Goal: Check status: Check status

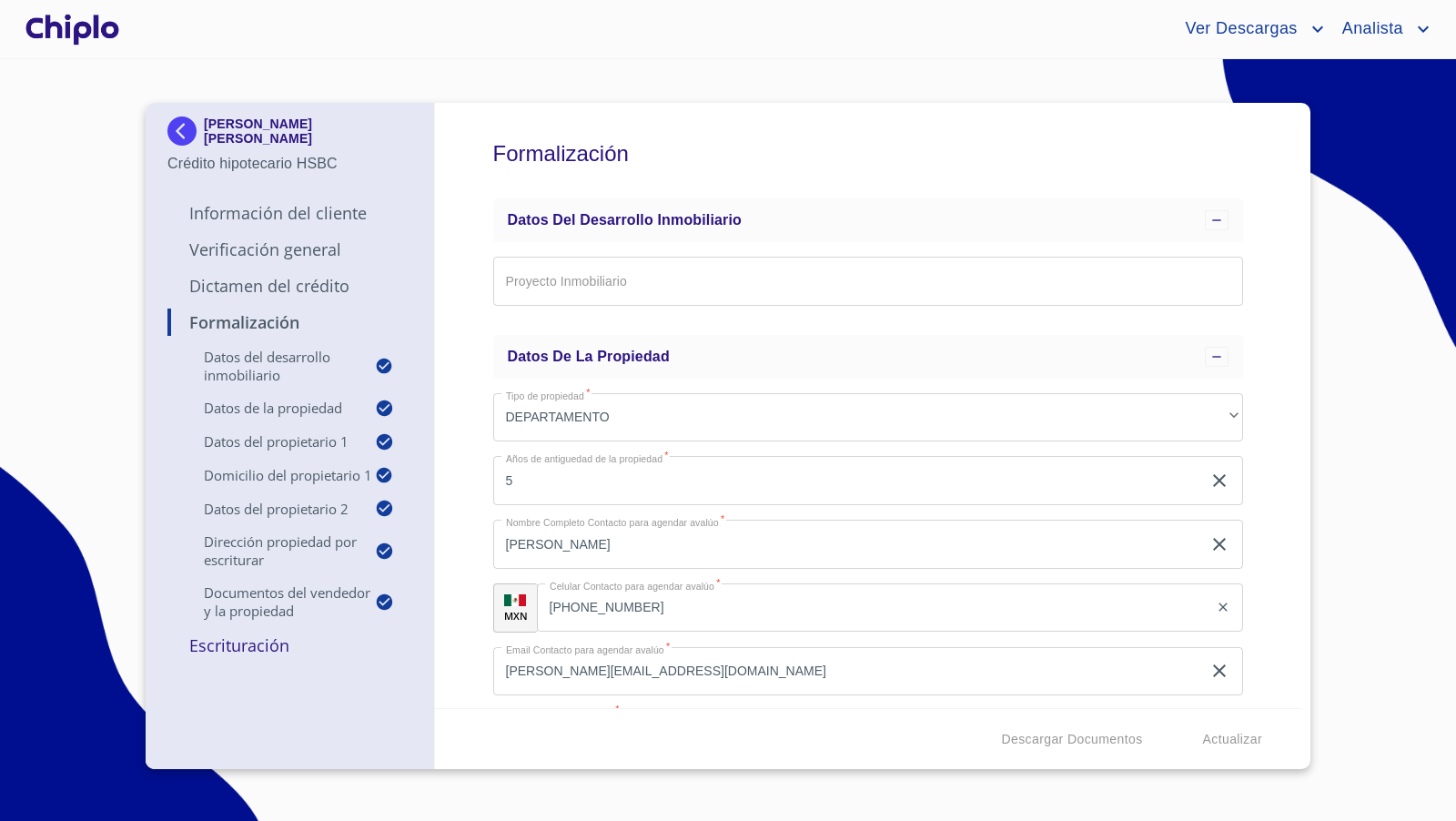
scroll to position [7126, 0]
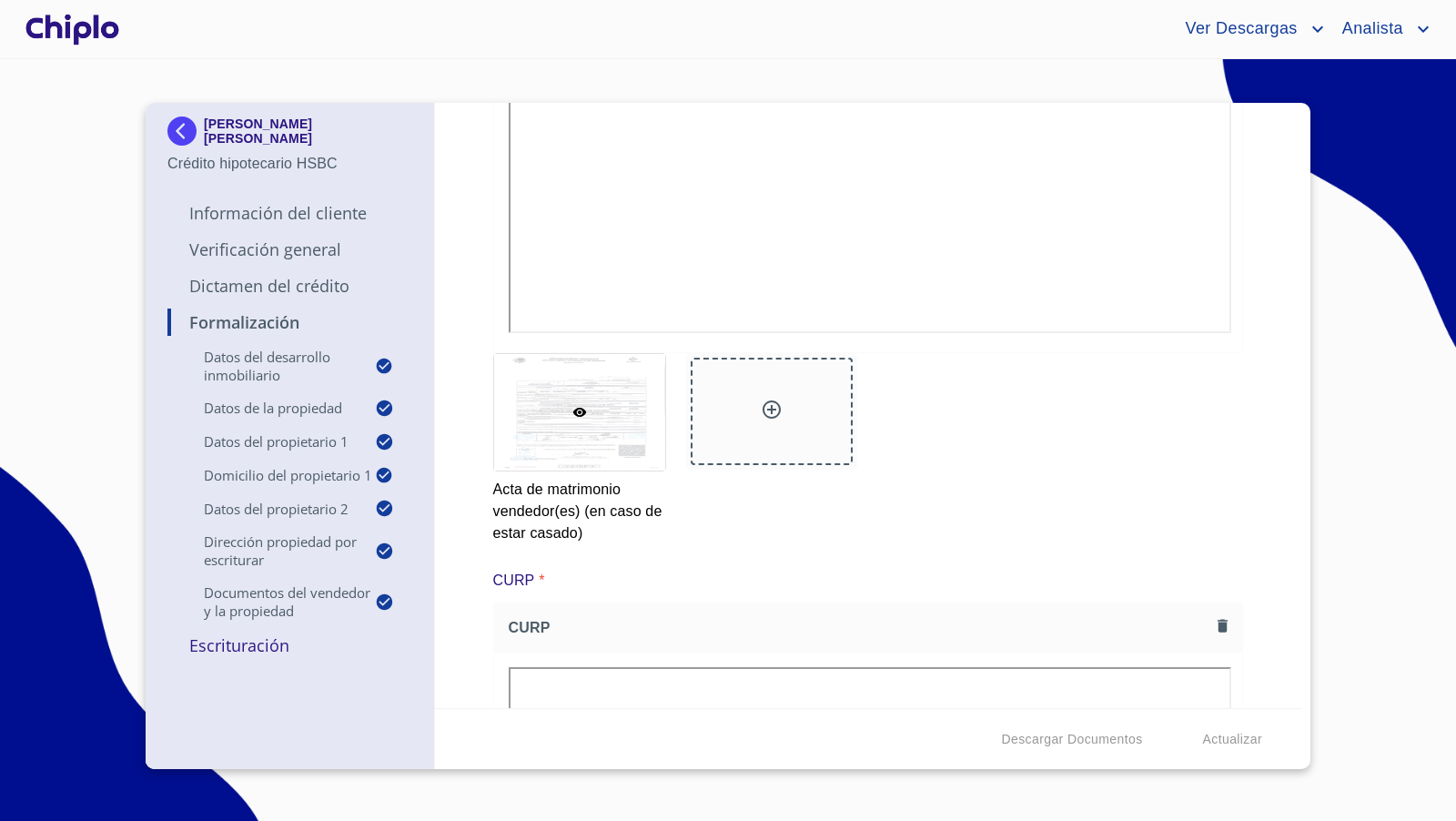
click at [73, 33] on div at bounding box center [72, 29] width 101 height 58
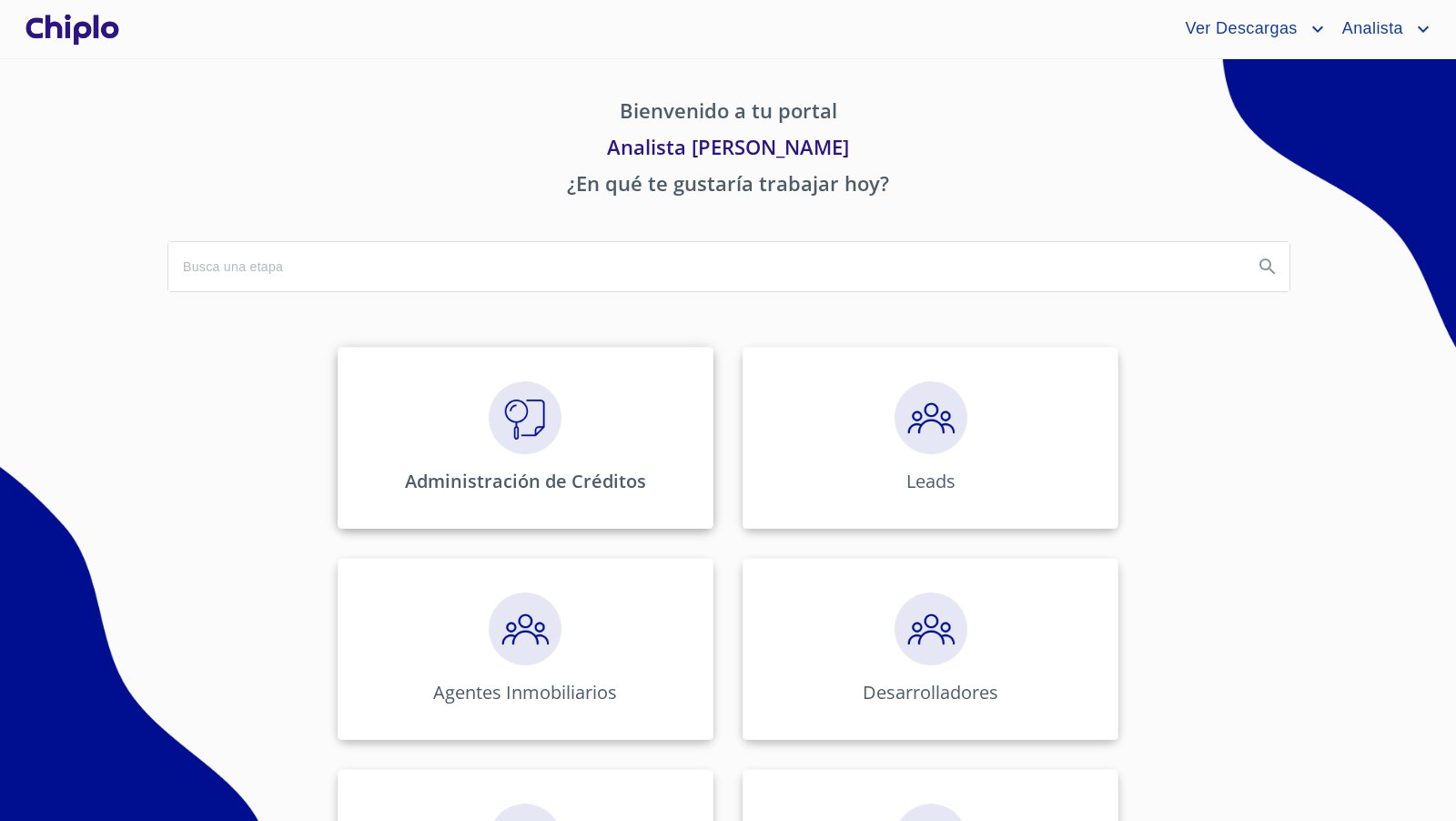
click at [510, 446] on img at bounding box center [524, 417] width 73 height 73
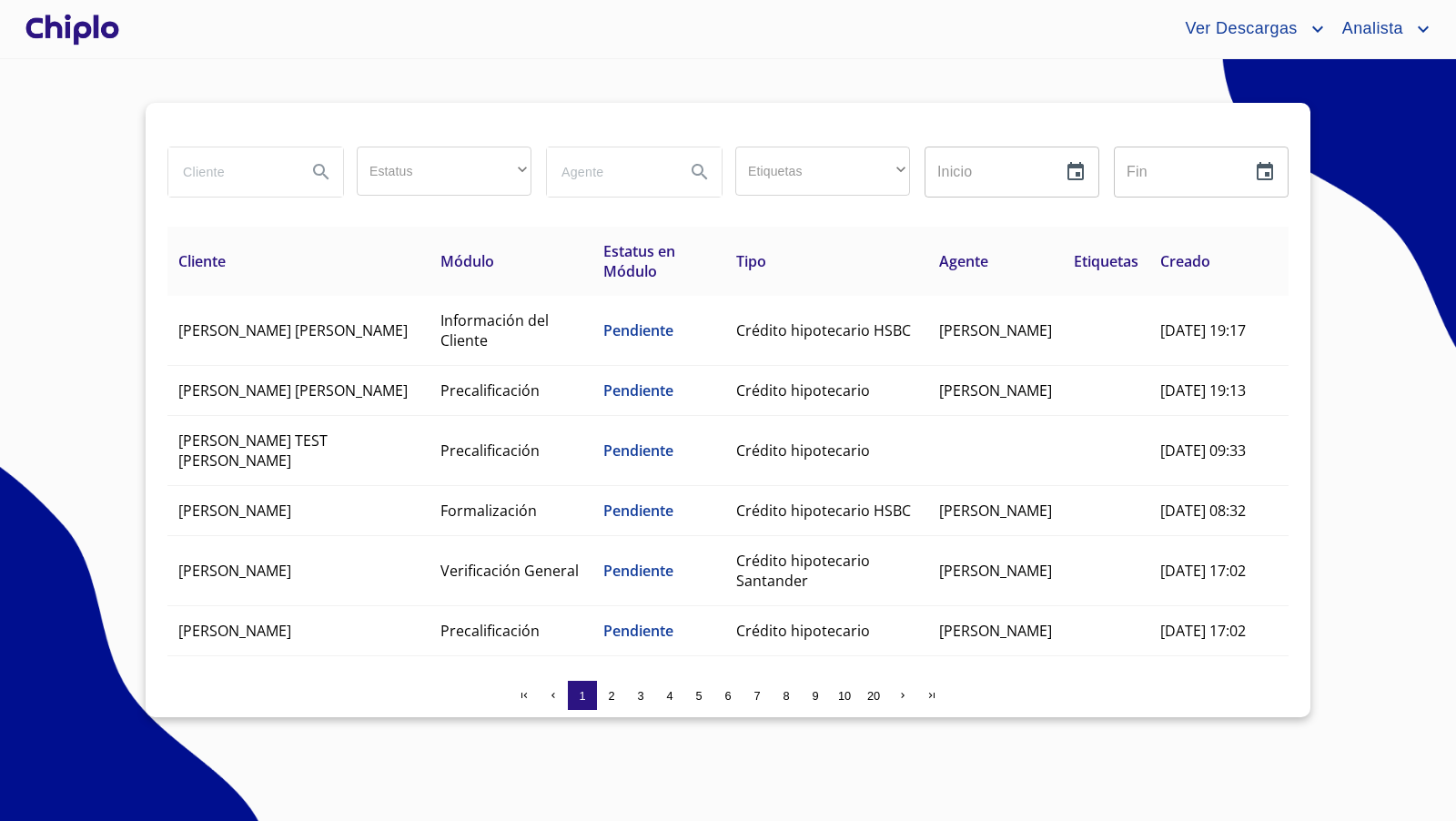
click at [250, 179] on input "search" at bounding box center [230, 171] width 124 height 49
type input "daniela"
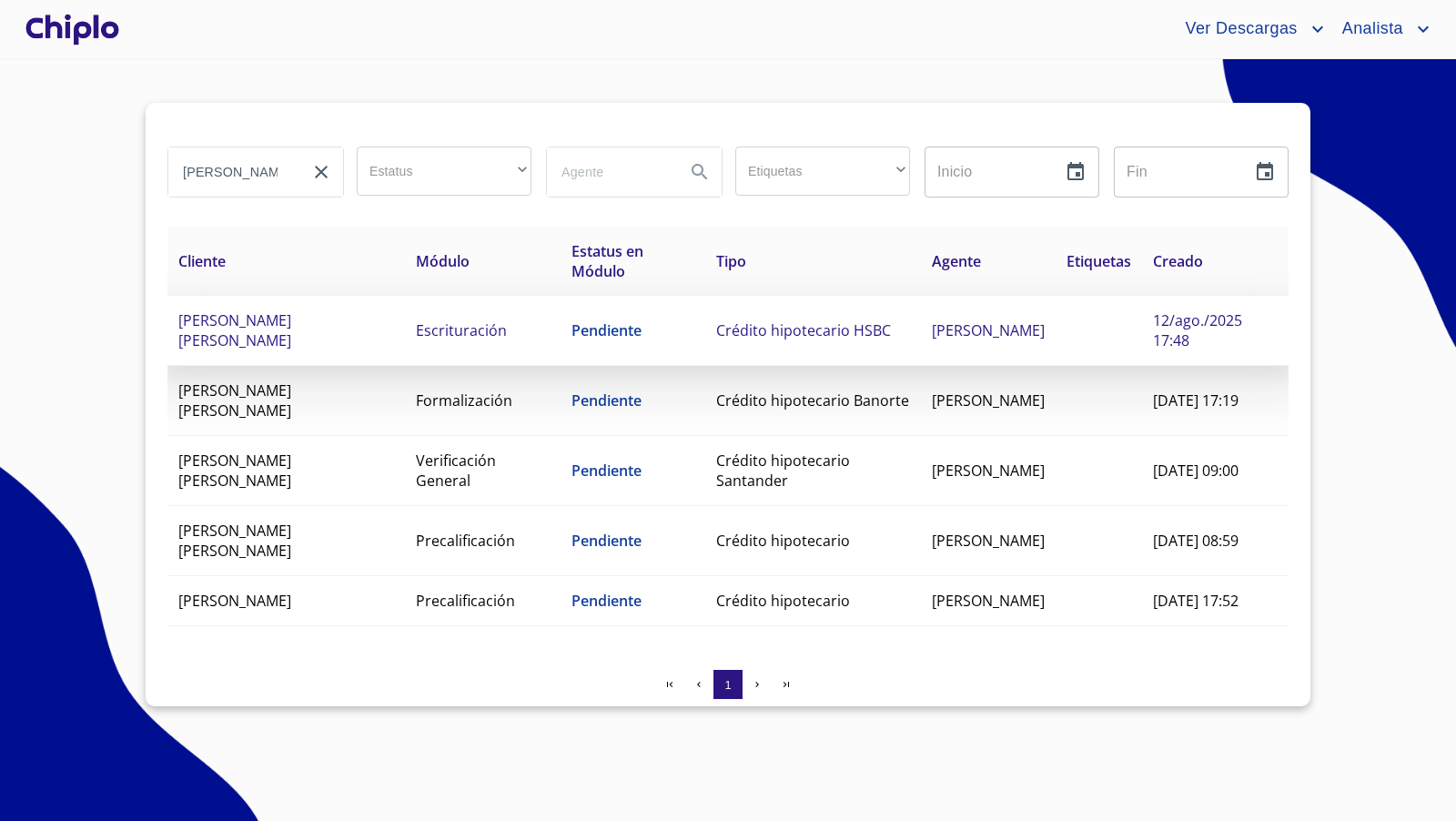
click at [753, 315] on td "Crédito hipotecario HSBC" at bounding box center [812, 331] width 216 height 70
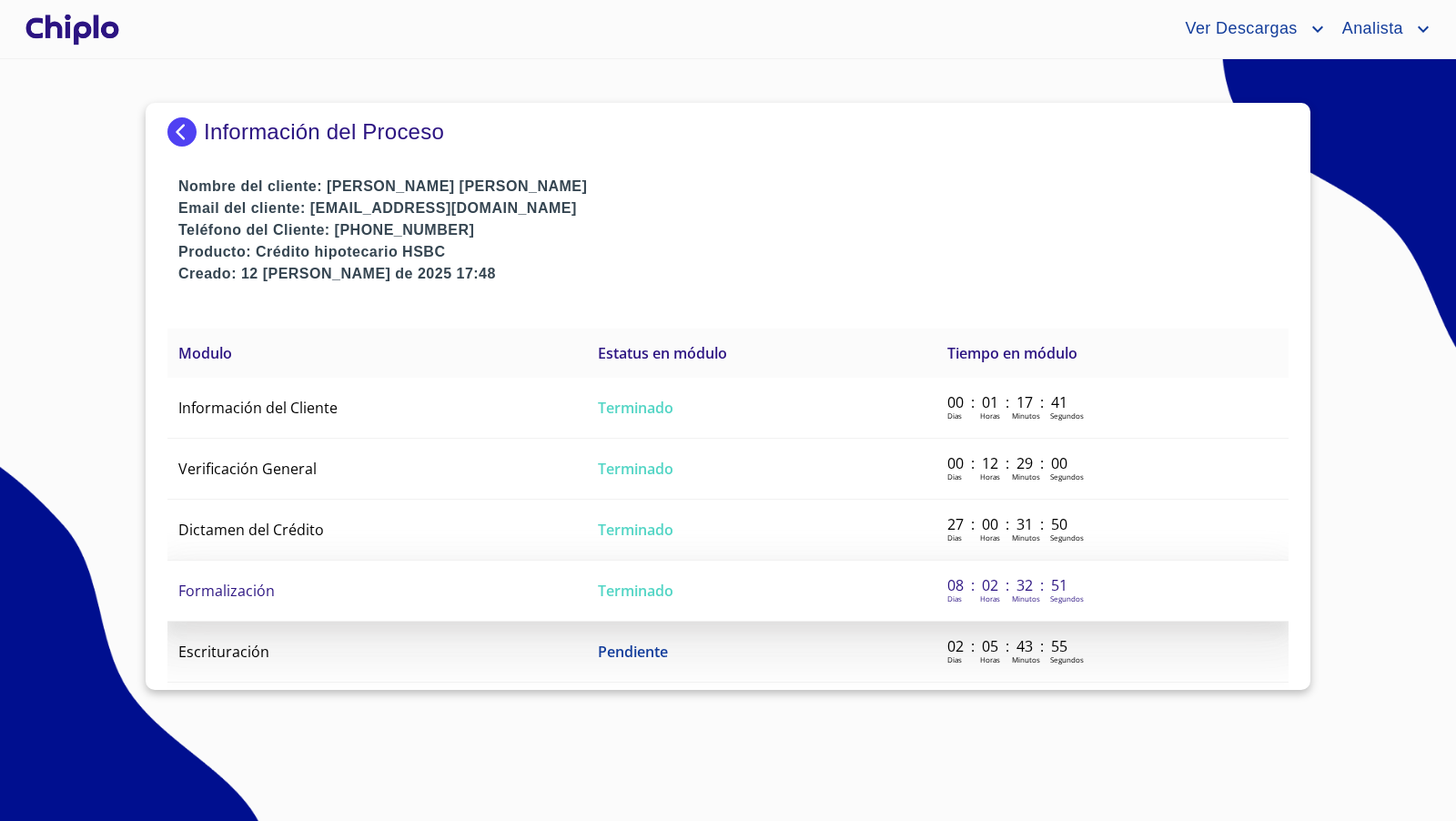
click at [231, 575] on td "Formalización" at bounding box center [376, 591] width 419 height 61
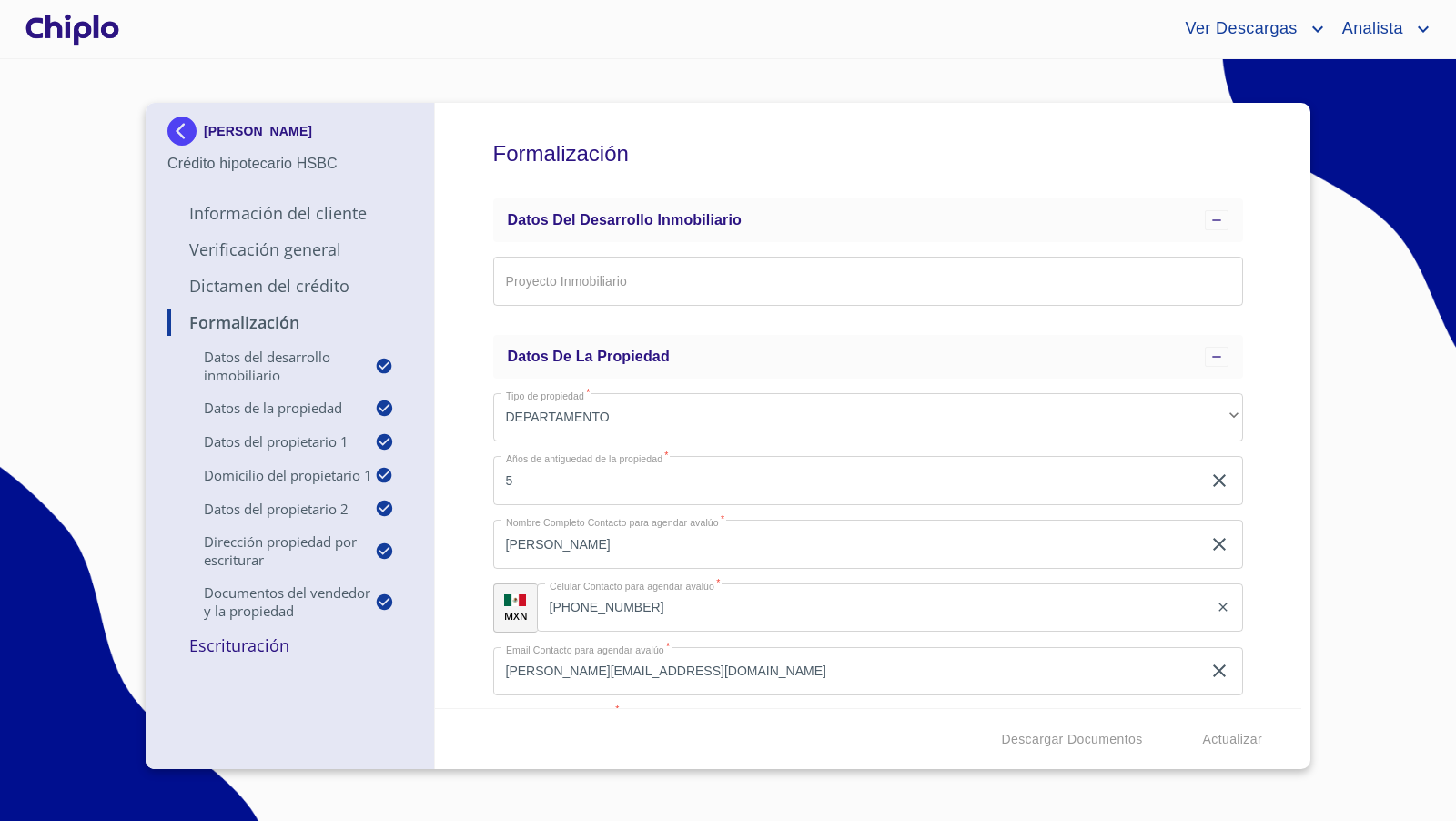
scroll to position [13, 0]
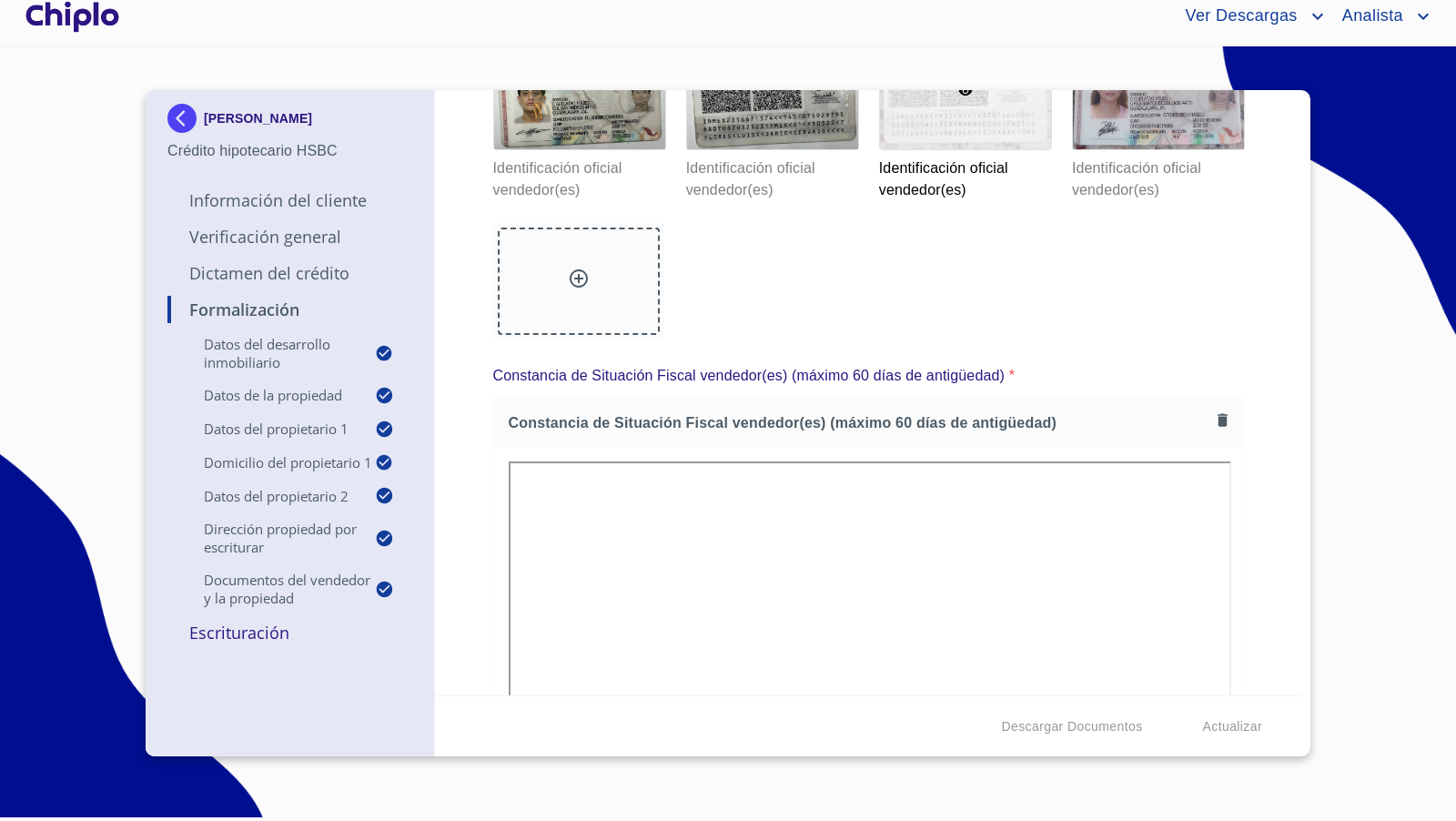
scroll to position [3393, 0]
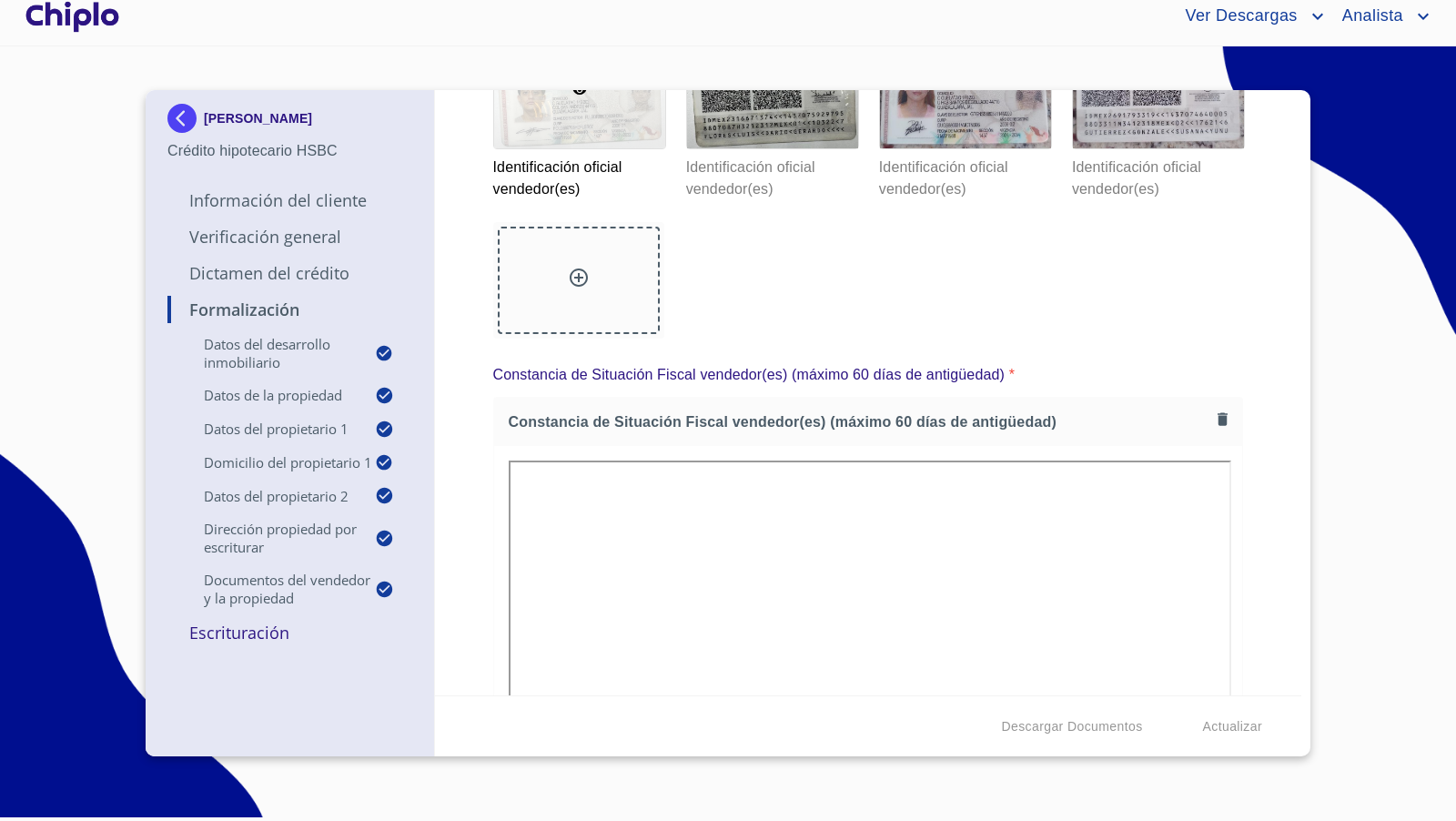
click at [1267, 447] on div "Formalización Datos del Desarrollo Inmobiliario Proyecto Inmobiliario ​ Datos d…" at bounding box center [868, 392] width 867 height 605
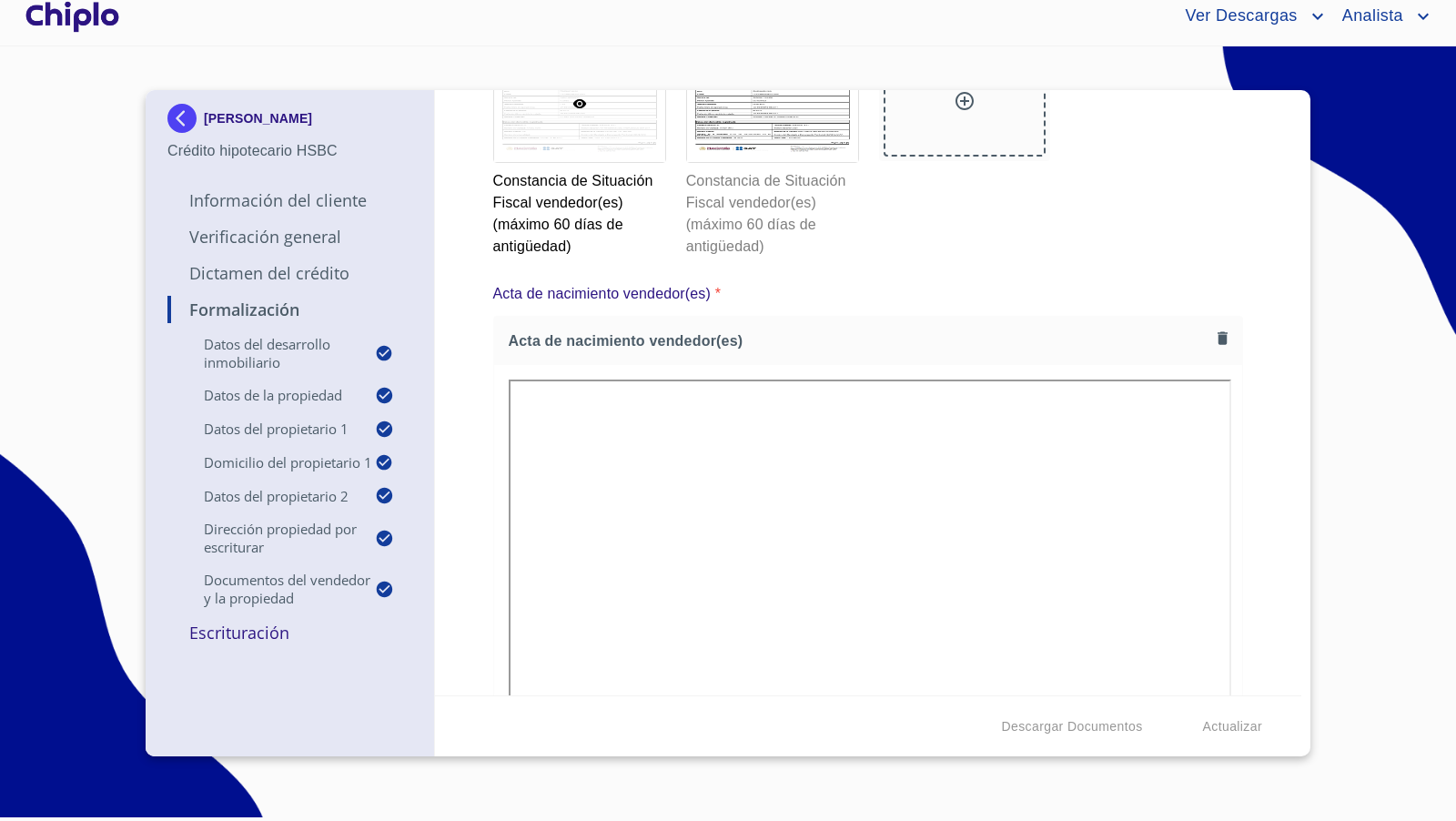
scroll to position [4406, 0]
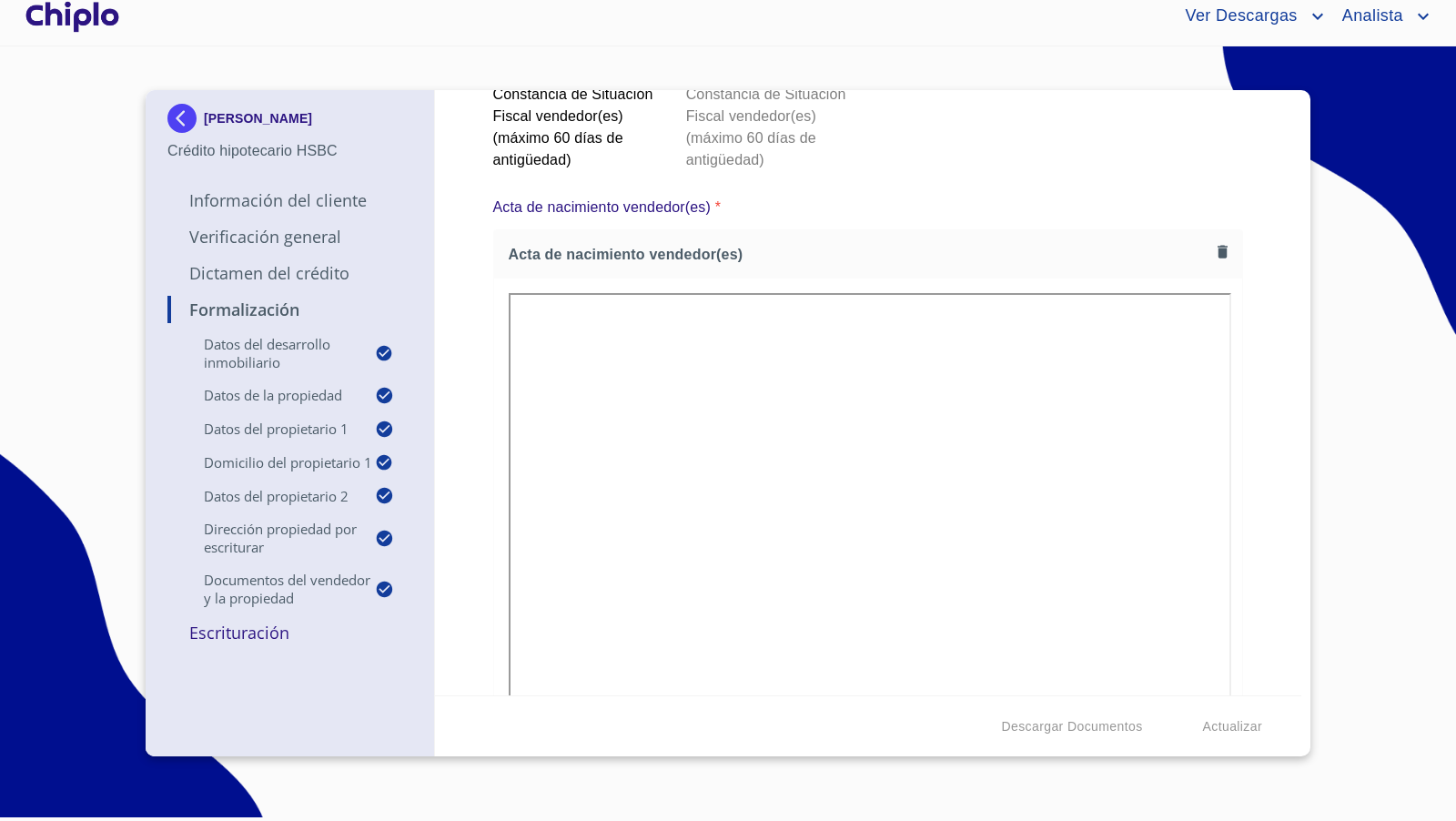
click at [805, 76] on div at bounding box center [772, 18] width 171 height 117
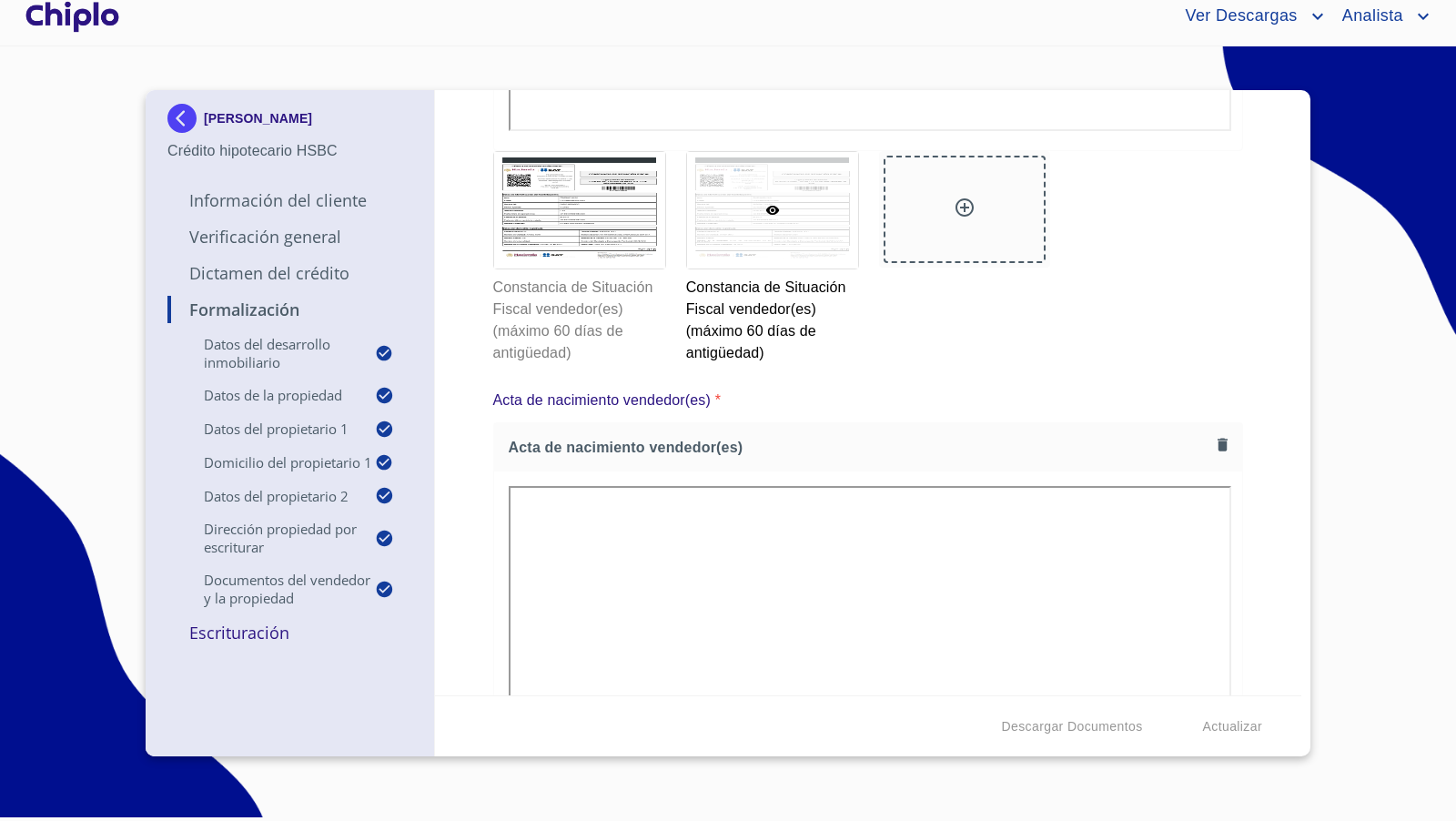
scroll to position [4216, 0]
click at [288, 232] on p "Verificación General" at bounding box center [290, 237] width 245 height 22
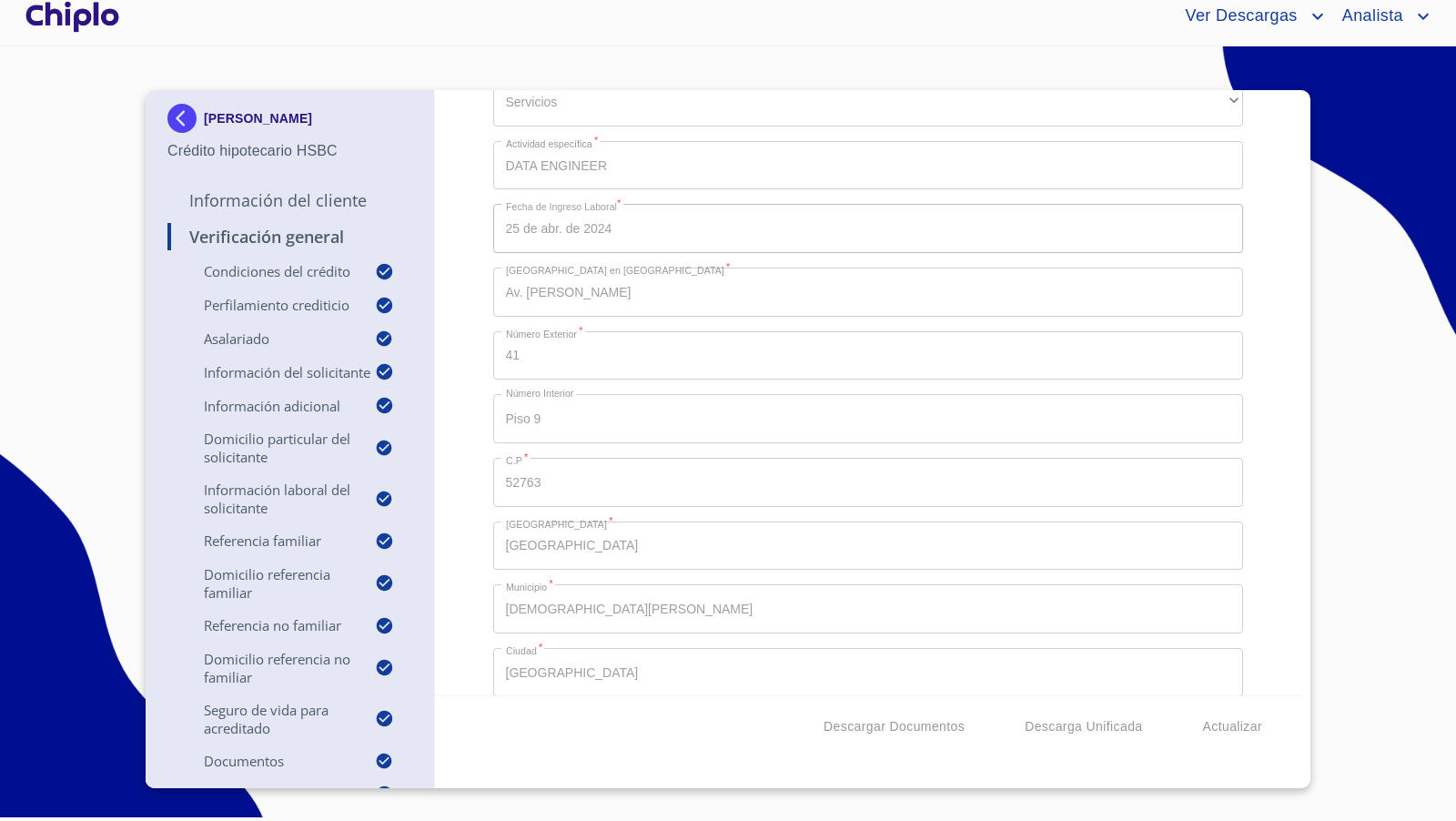
click at [1265, 387] on div "Verificación General Condiciones del Crédito Selecciona tu producto   * Adquisi…" at bounding box center [868, 392] width 867 height 605
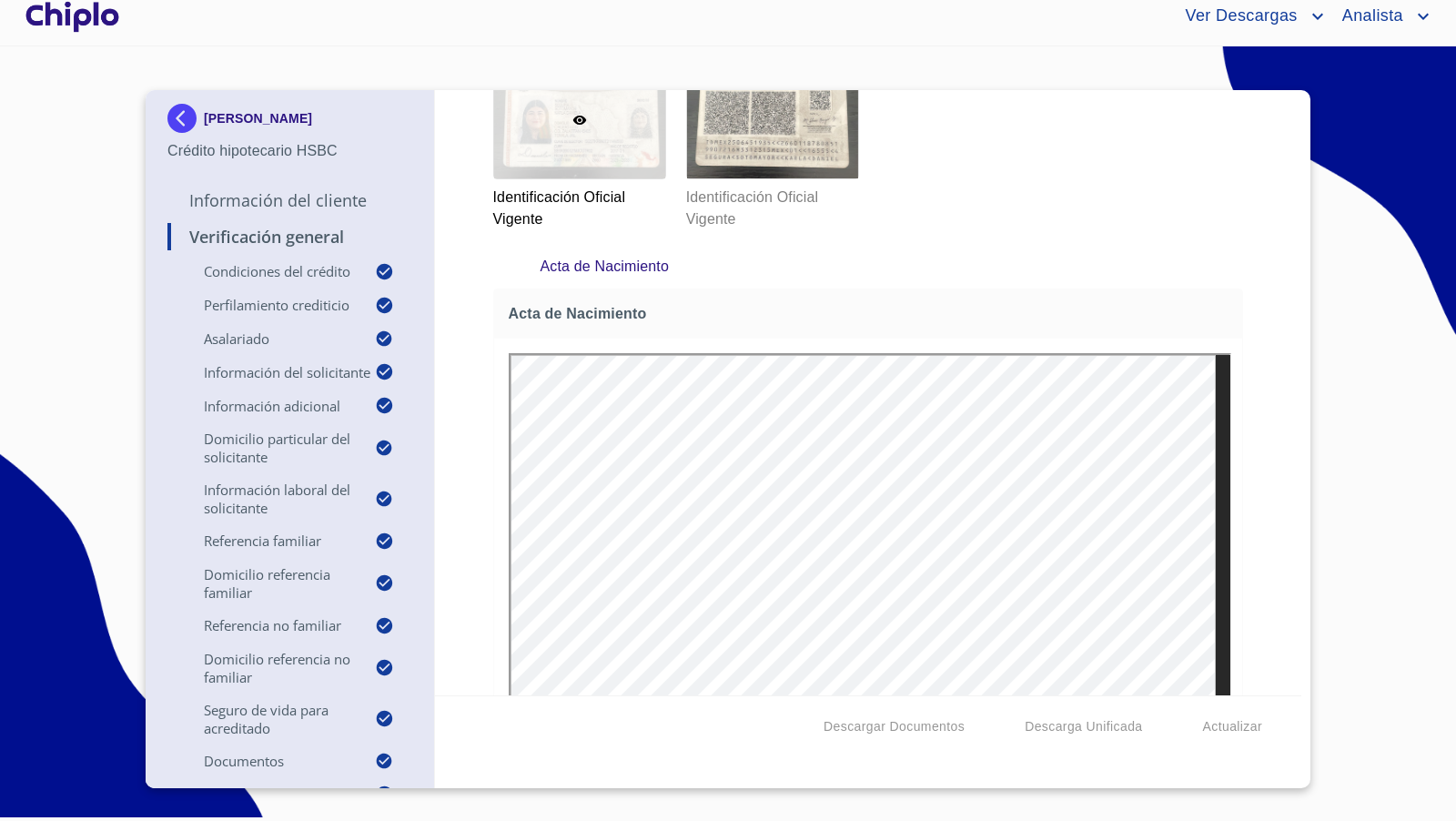
scroll to position [9217, 0]
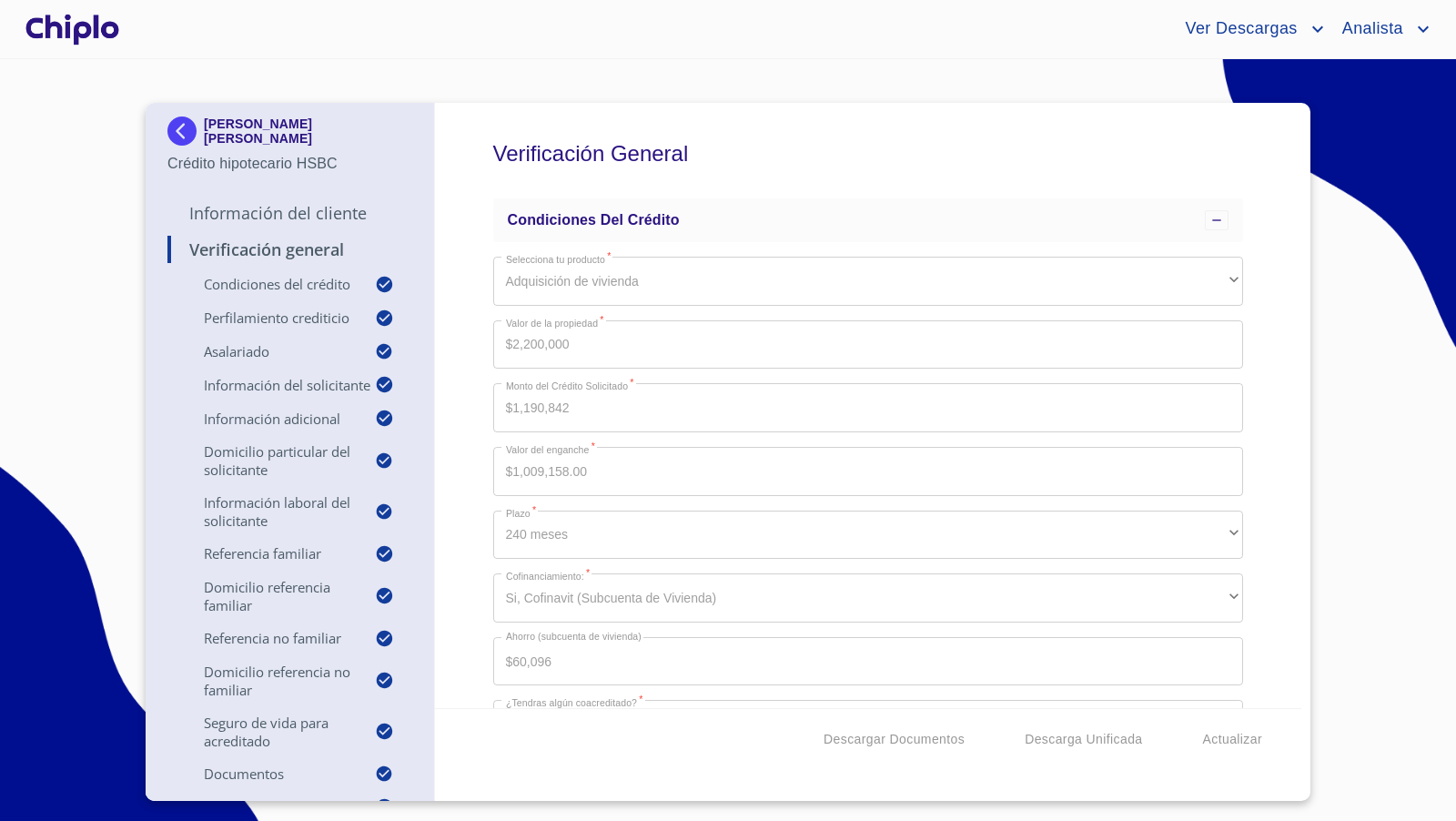
scroll to position [9217, 0]
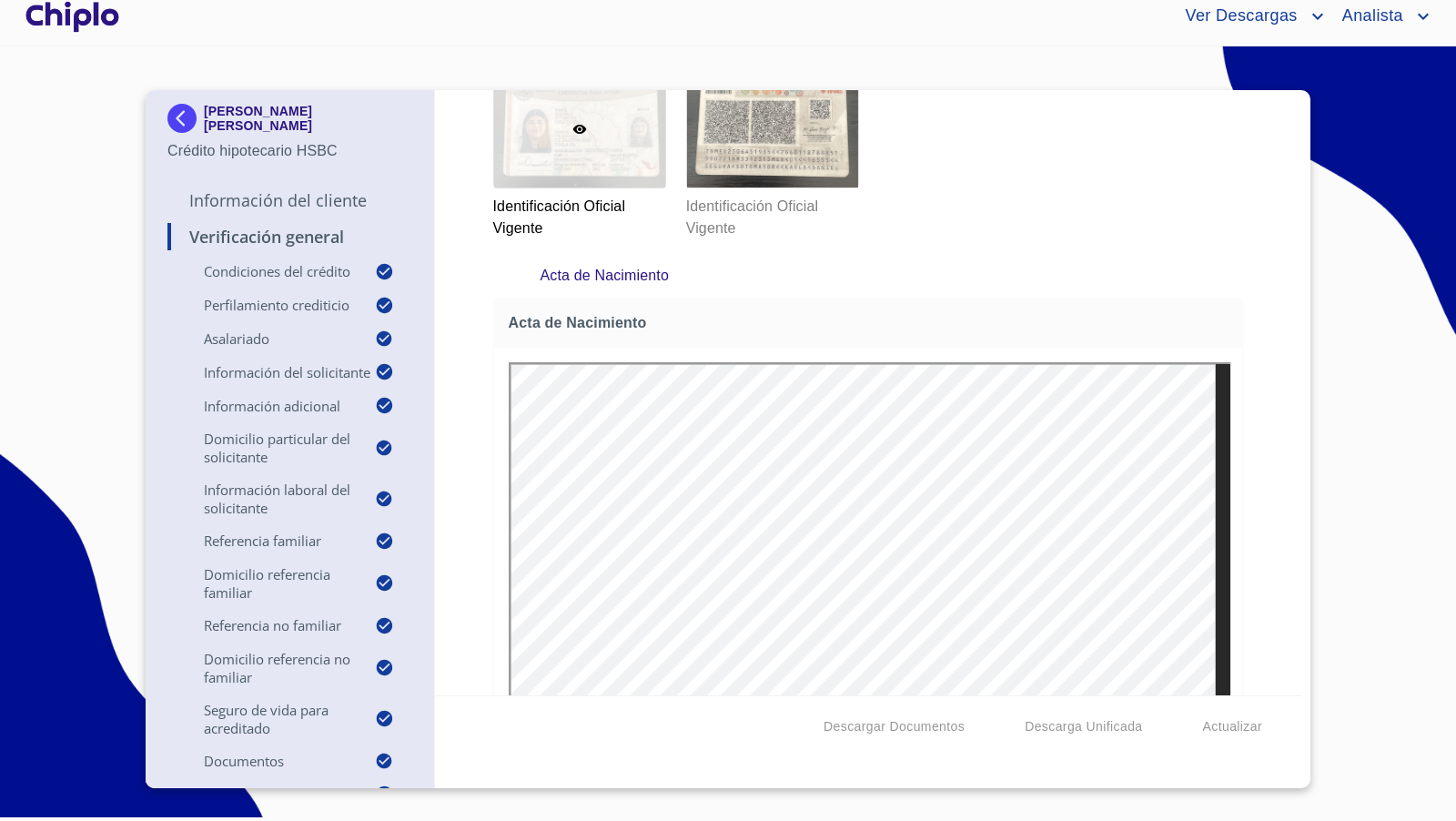
click at [78, 14] on div at bounding box center [72, 16] width 101 height 58
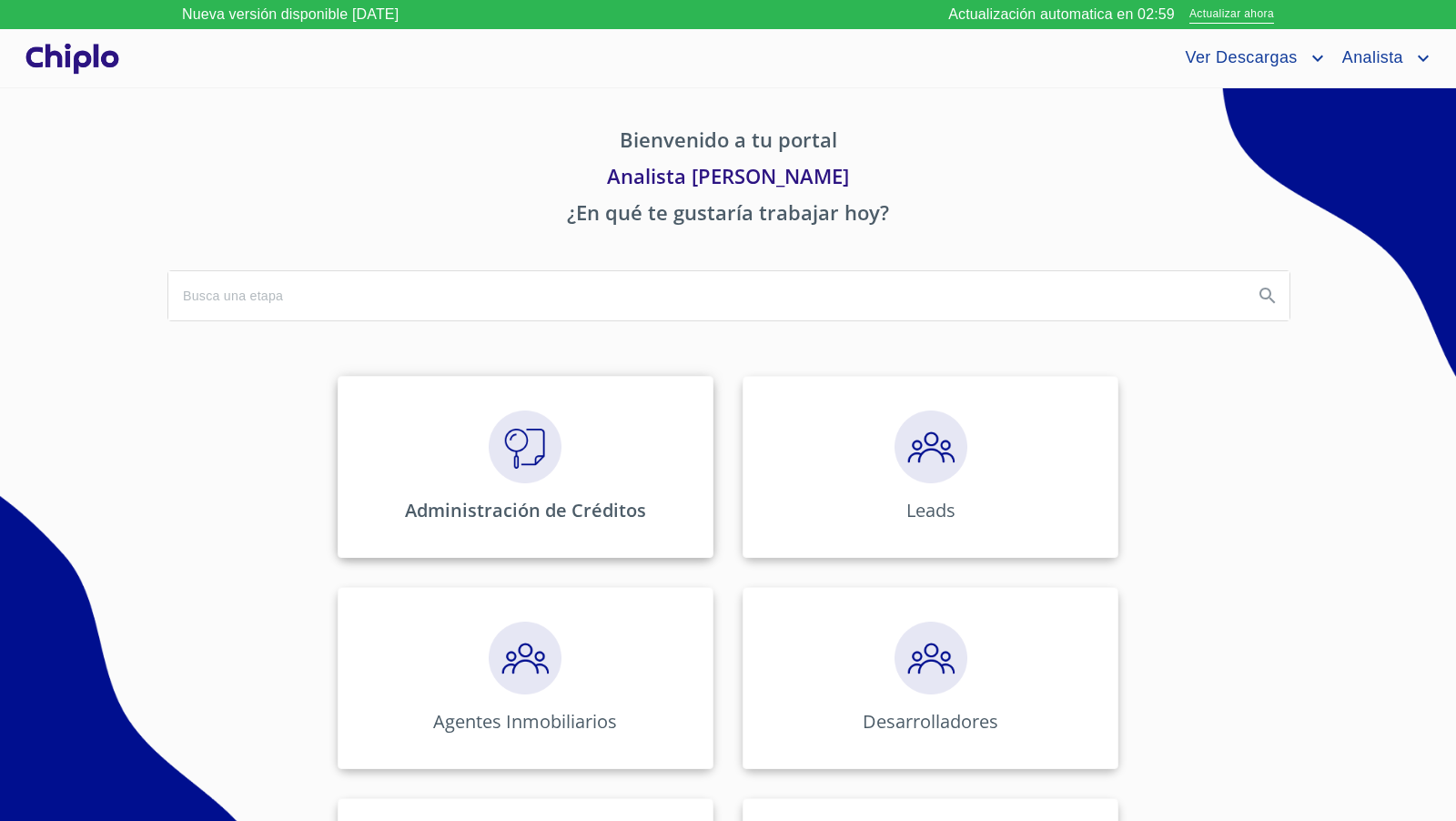
click at [510, 454] on img at bounding box center [524, 447] width 73 height 73
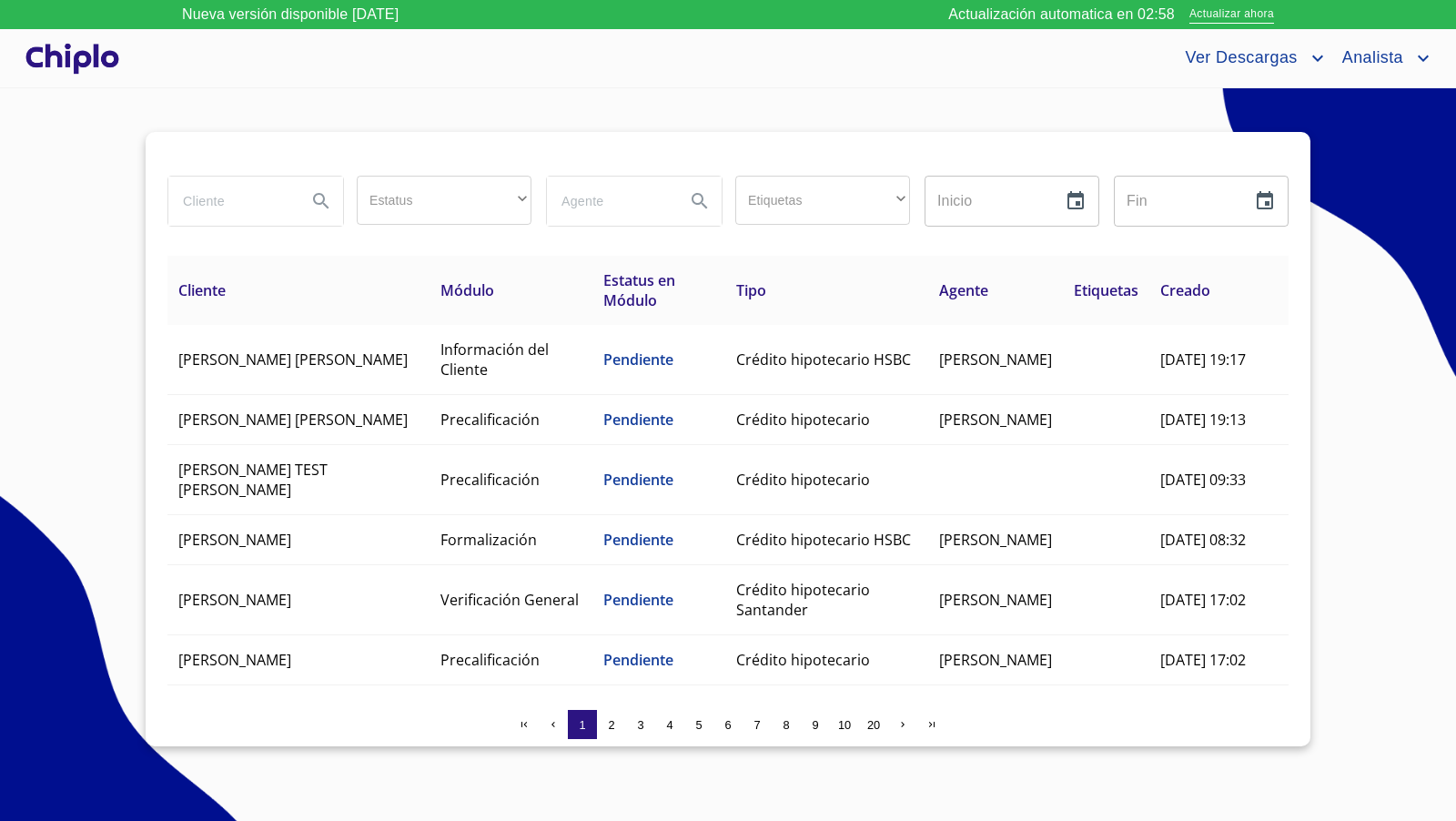
click at [232, 208] on input "search" at bounding box center [230, 201] width 124 height 49
type input "isarel"
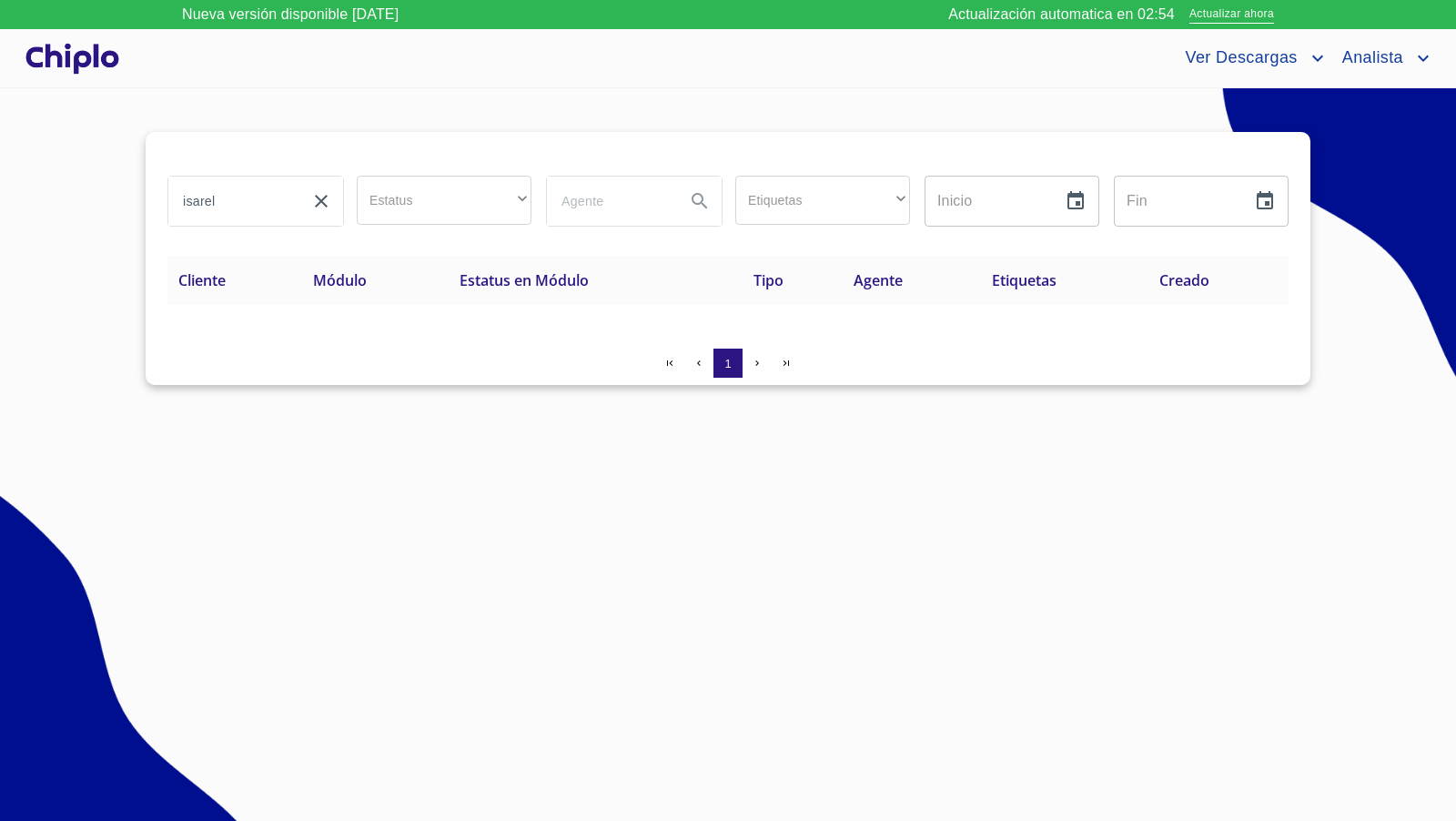
click at [102, 58] on div at bounding box center [72, 57] width 101 height 58
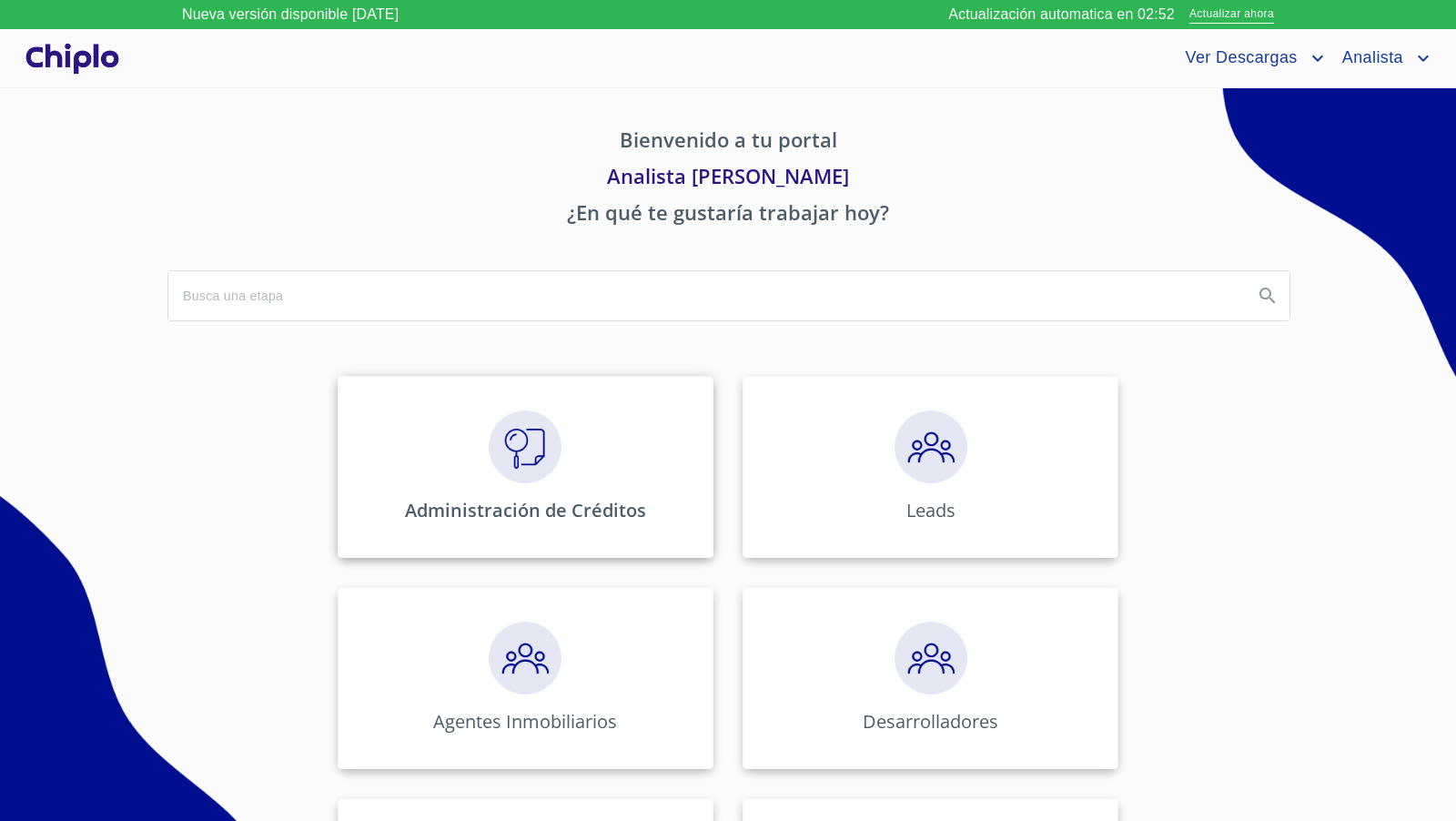
click at [545, 492] on div "Administración de Créditos" at bounding box center [525, 466] width 376 height 182
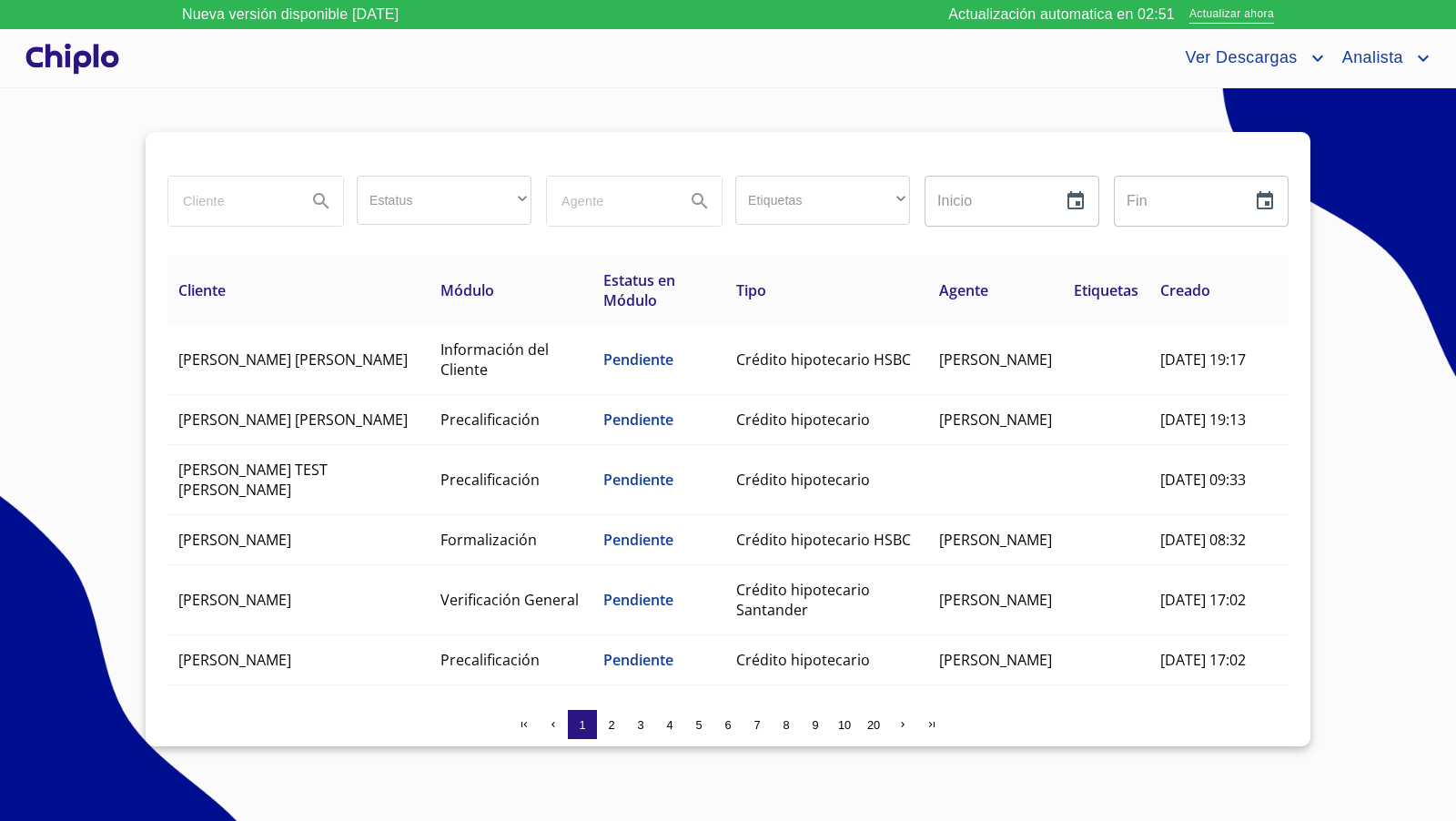
click at [238, 201] on input "search" at bounding box center [230, 201] width 124 height 49
type input "israel"
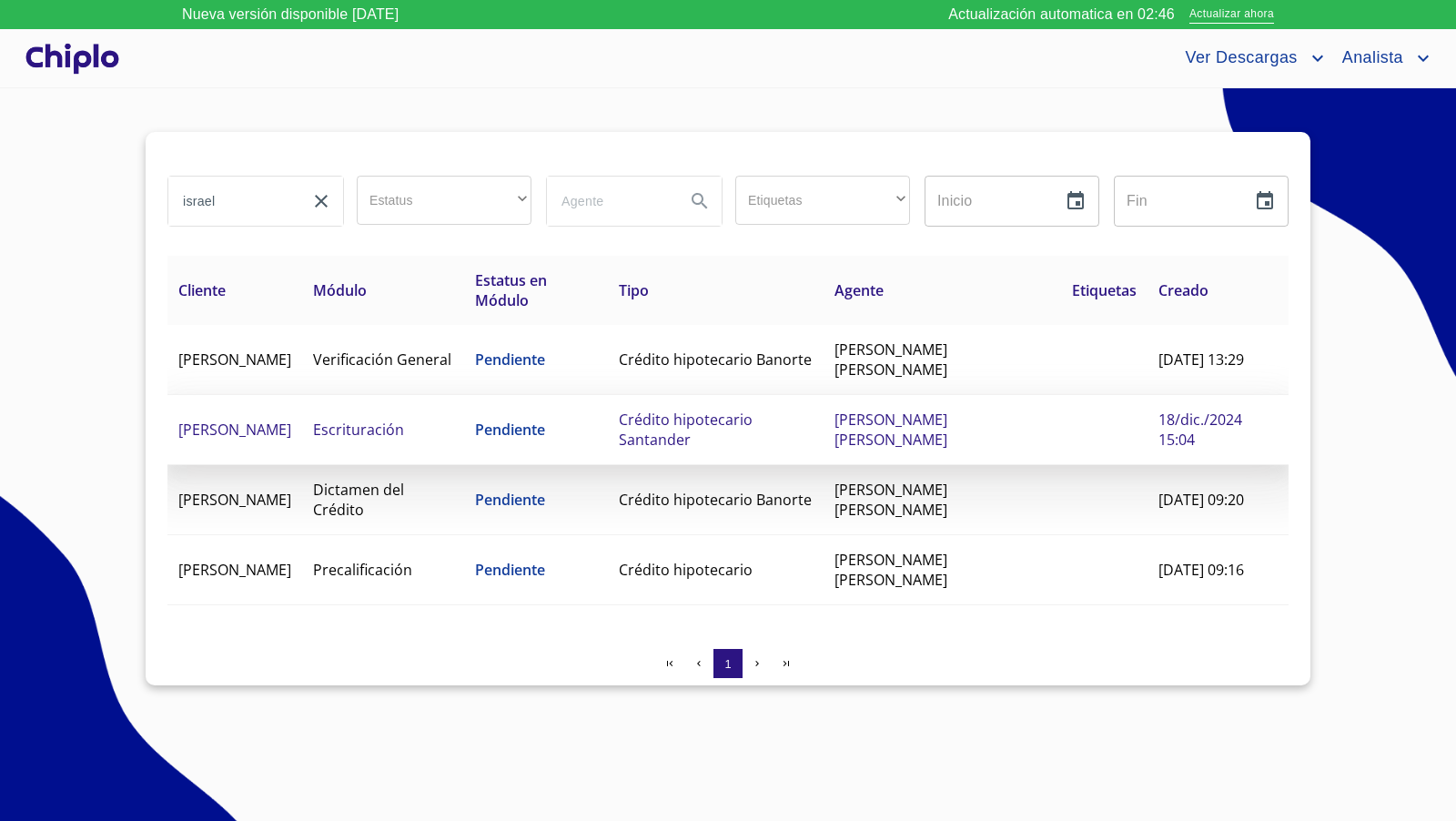
click at [389, 434] on span "Escrituración" at bounding box center [358, 429] width 91 height 20
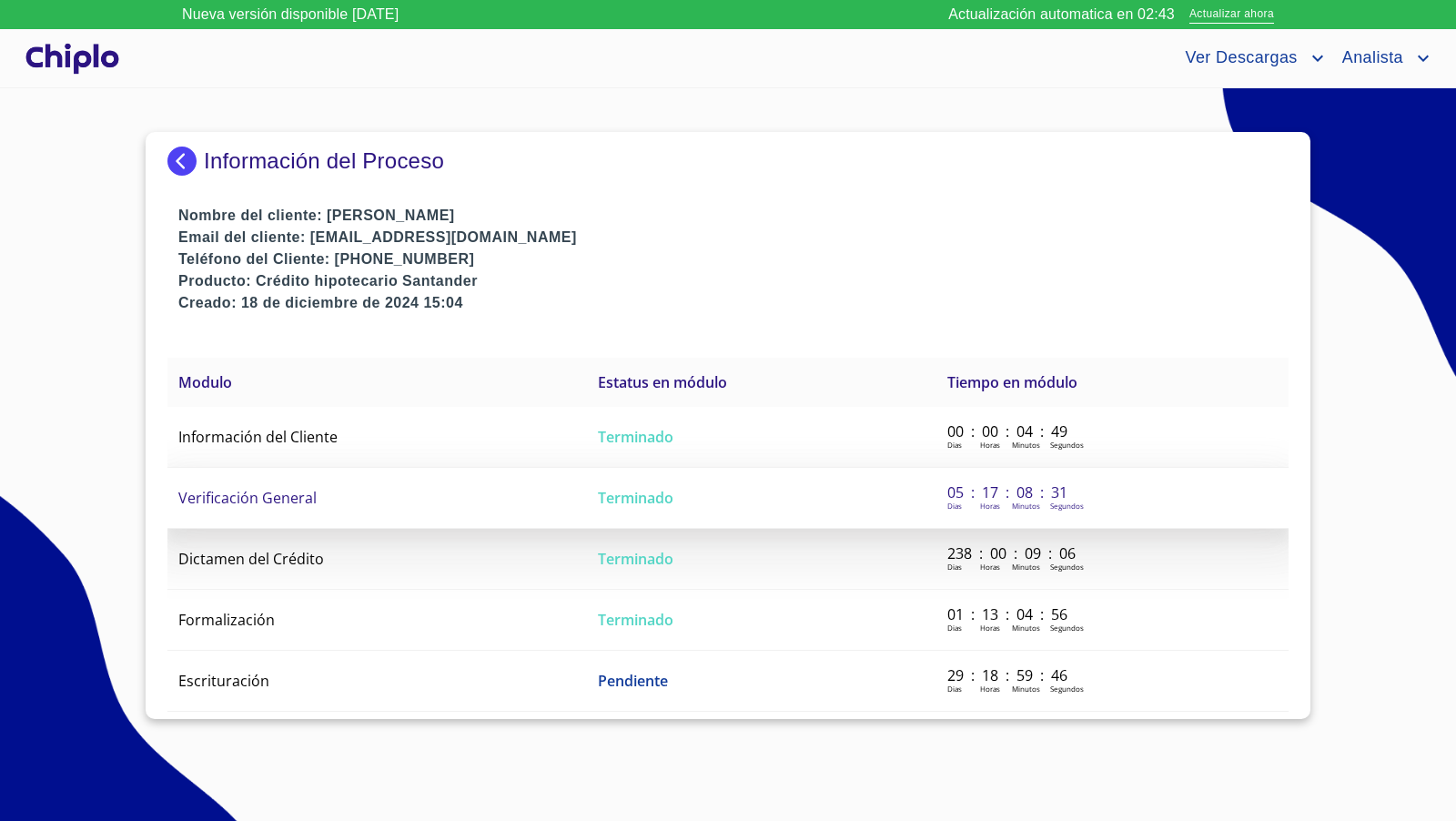
click at [278, 495] on span "Verificación General" at bounding box center [248, 498] width 139 height 20
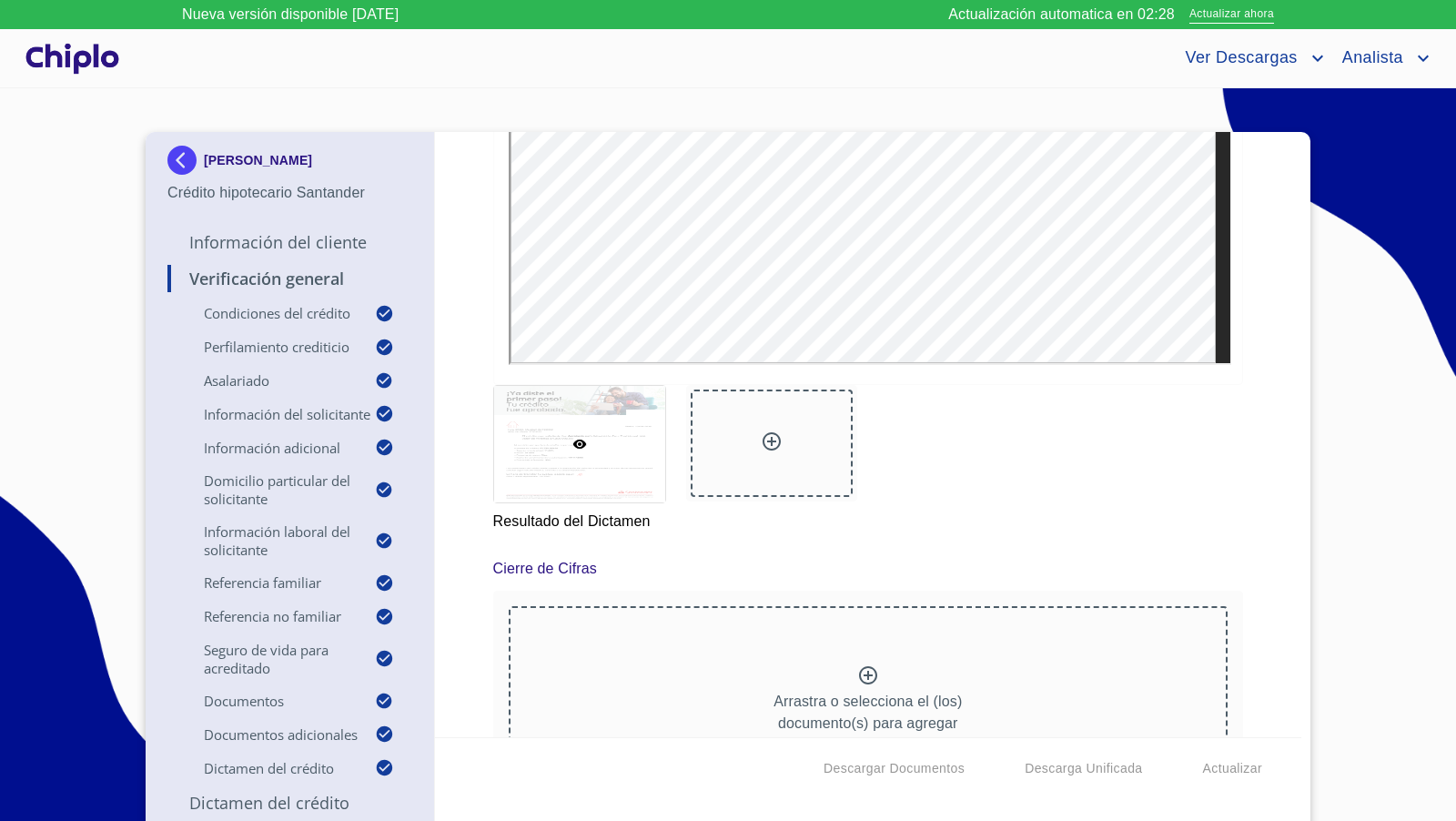
scroll to position [16103, 0]
